Goal: Transaction & Acquisition: Download file/media

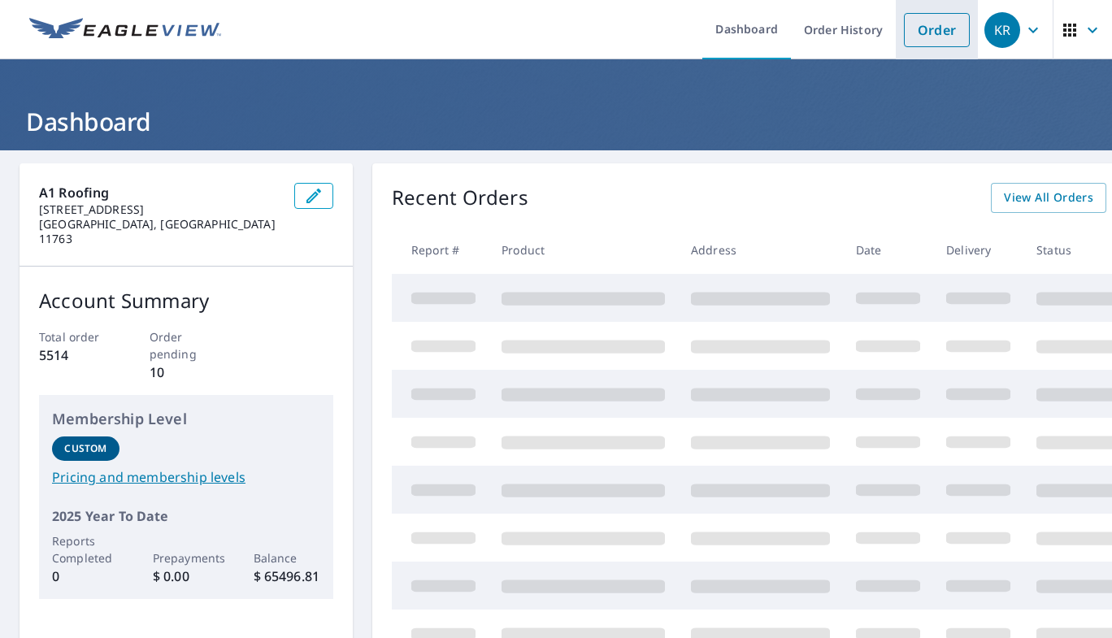
click at [916, 35] on link "Order" at bounding box center [937, 30] width 66 height 34
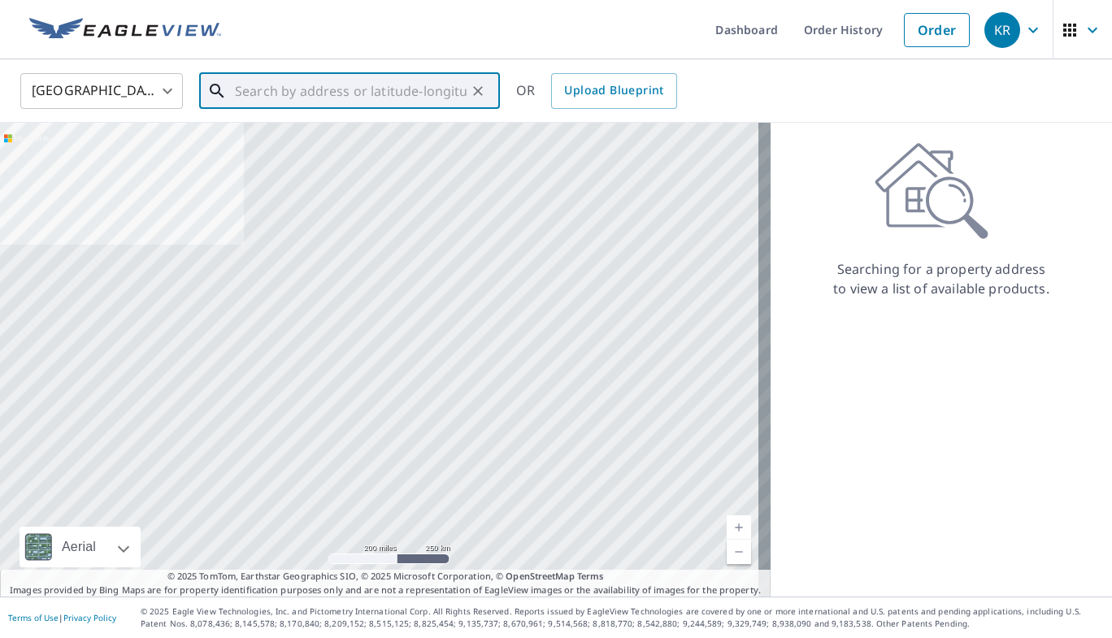
click at [320, 89] on input "text" at bounding box center [351, 91] width 232 height 46
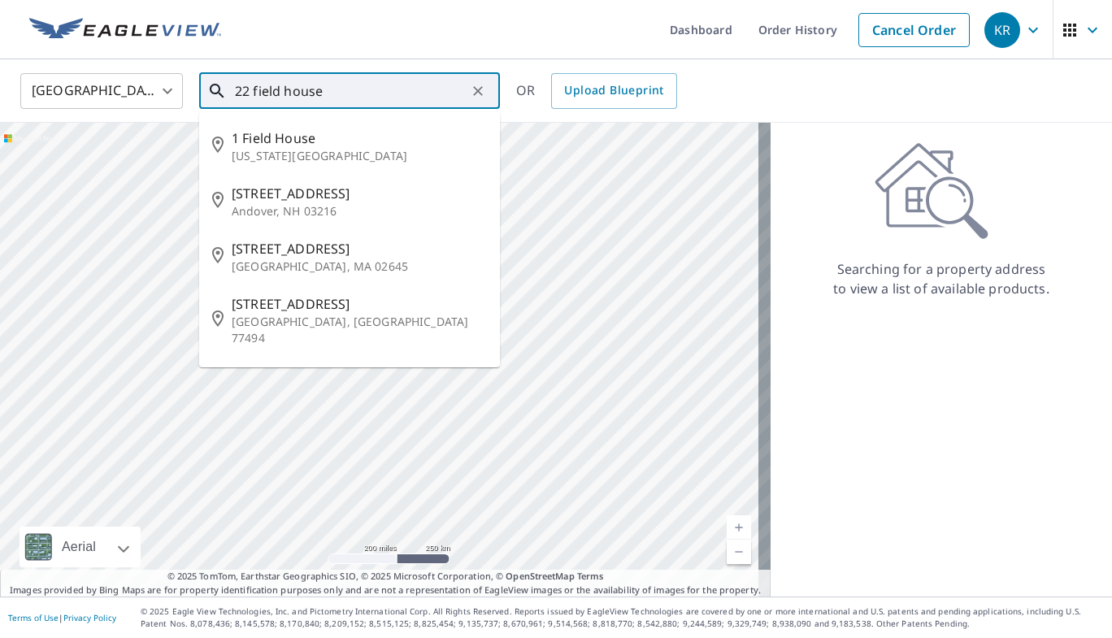
click at [287, 102] on input "22 field house" at bounding box center [351, 91] width 232 height 46
click at [357, 93] on input "22 field house" at bounding box center [351, 91] width 232 height 46
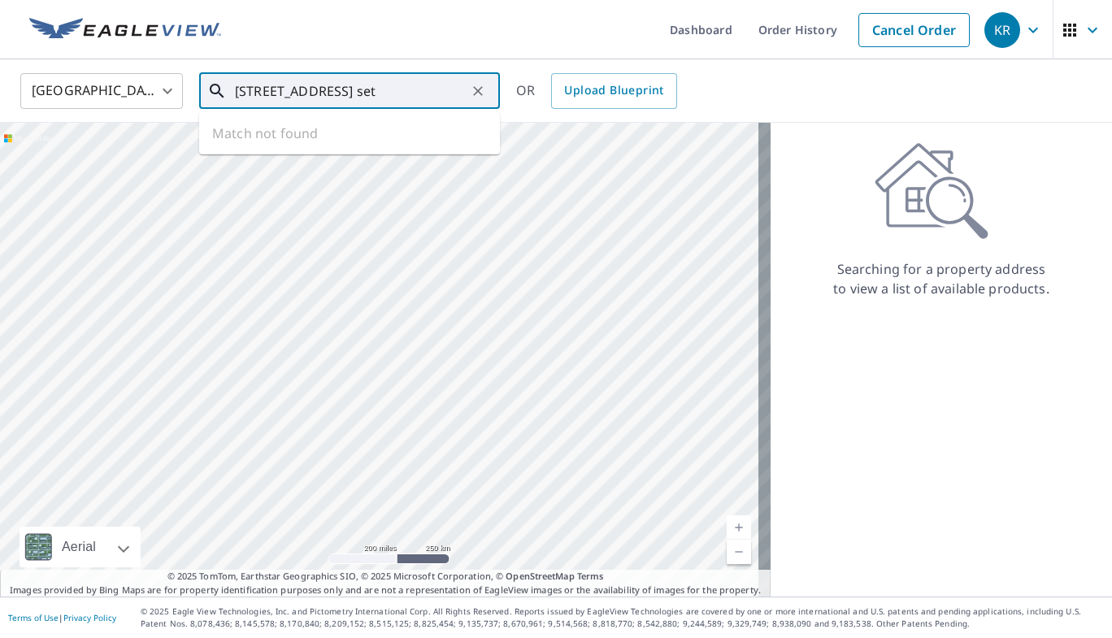
click at [390, 91] on input "[STREET_ADDRESS] set" at bounding box center [351, 91] width 232 height 46
click at [390, 91] on input "[STREET_ADDRESS]" at bounding box center [351, 91] width 232 height 46
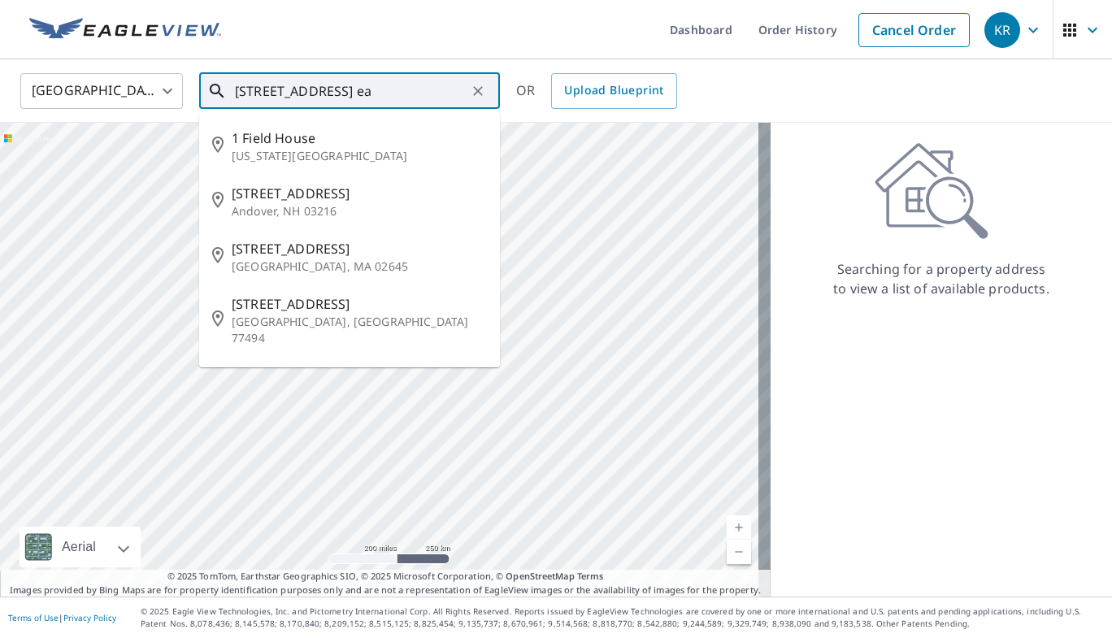
type input "[STREET_ADDRESS]"
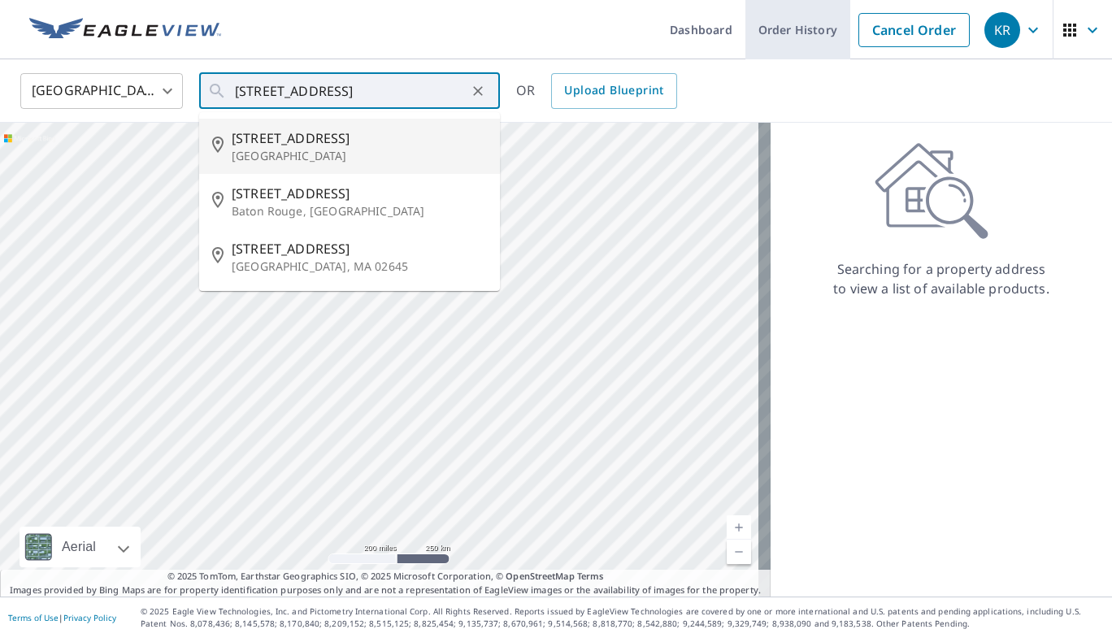
click at [776, 30] on link "Order History" at bounding box center [798, 29] width 105 height 59
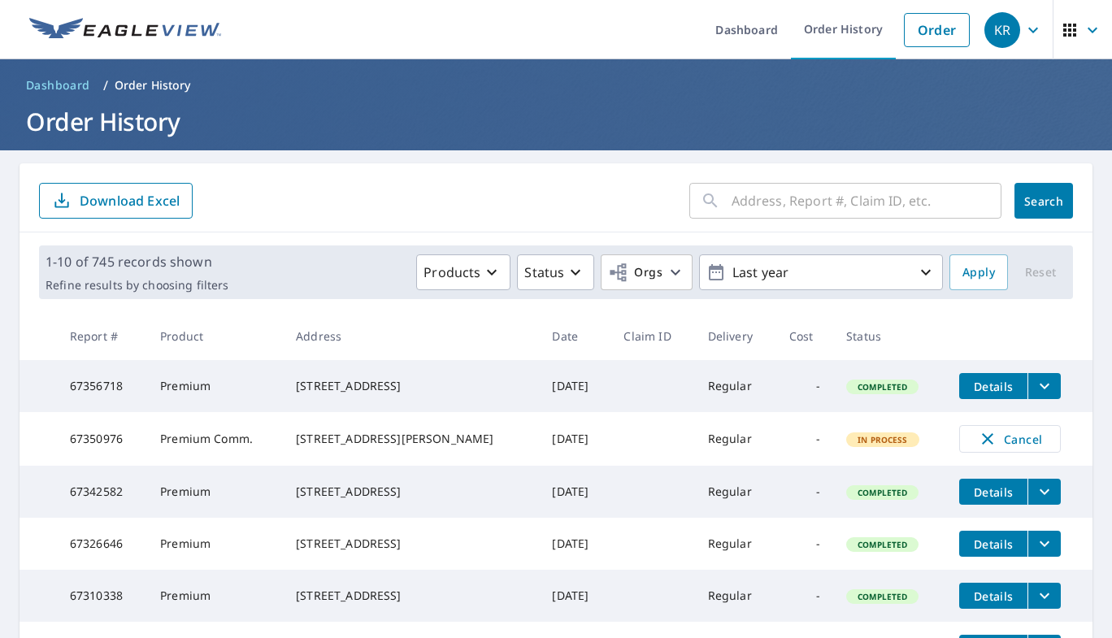
click at [732, 200] on input "text" at bounding box center [867, 201] width 270 height 46
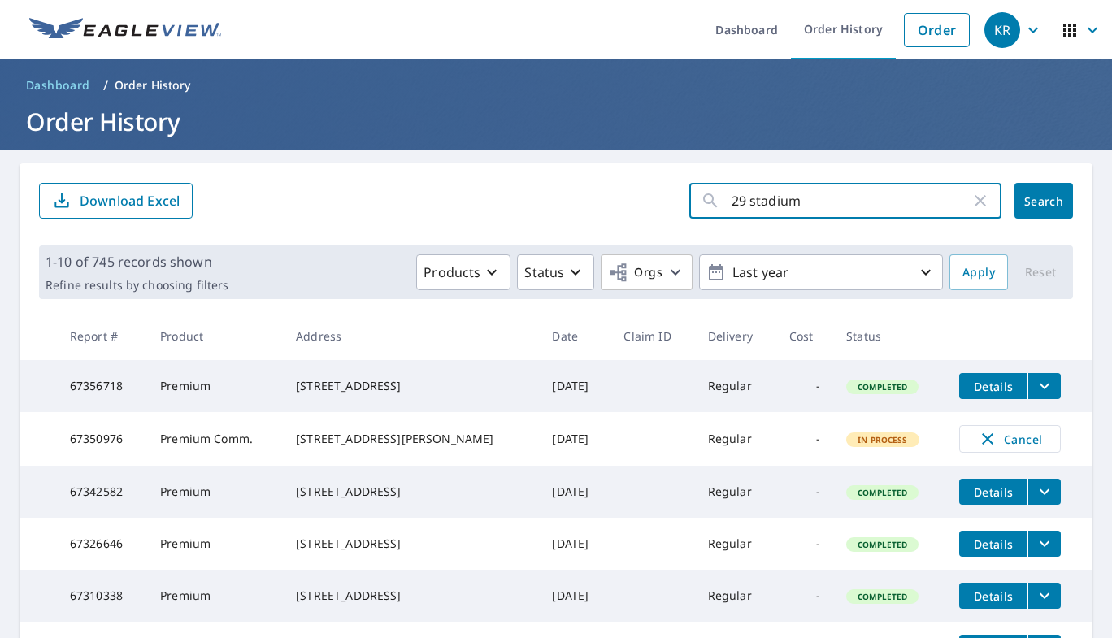
type input "29 stadium"
click at [1028, 206] on span "Search" at bounding box center [1044, 200] width 33 height 15
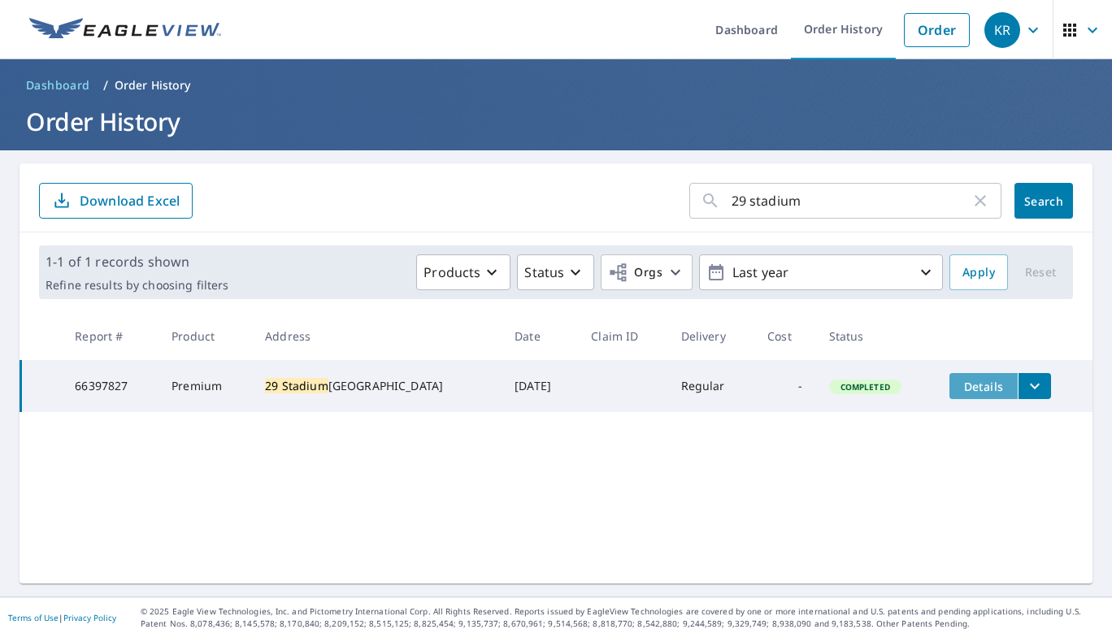
click at [974, 386] on span "Details" at bounding box center [983, 386] width 49 height 15
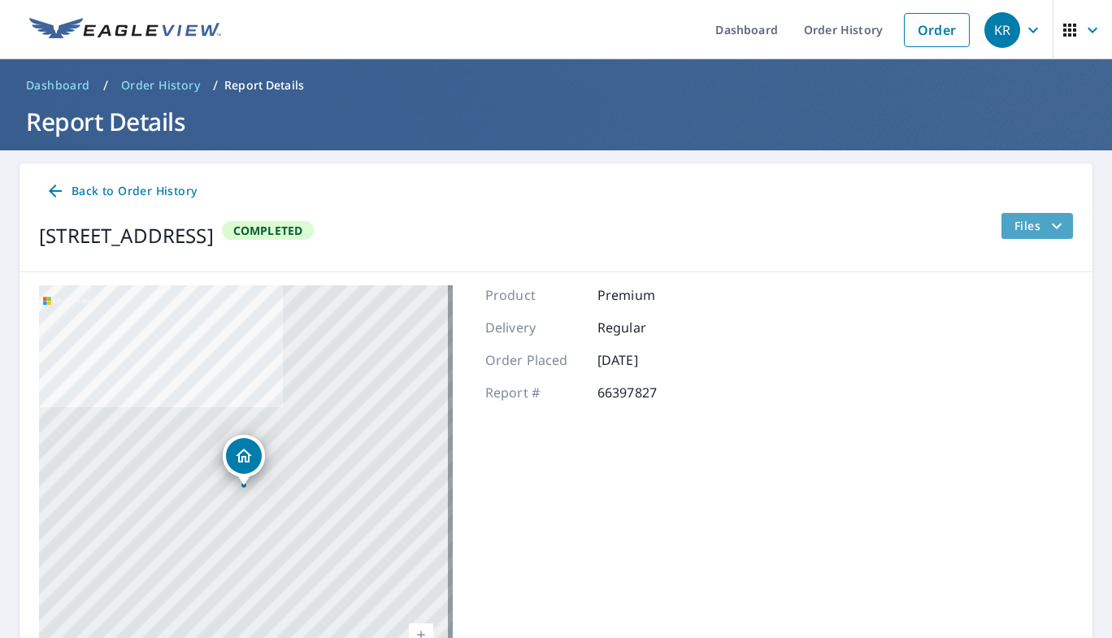
click at [1021, 224] on span "Files" at bounding box center [1041, 226] width 52 height 20
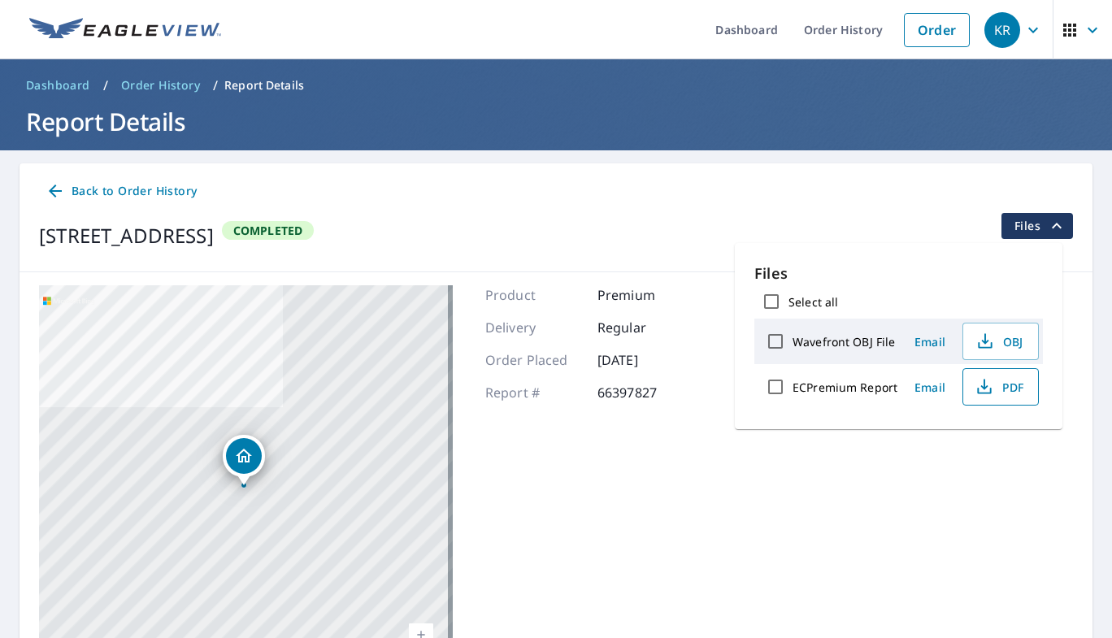
click at [998, 393] on span "PDF" at bounding box center [999, 387] width 52 height 20
